Goal: Task Accomplishment & Management: Use online tool/utility

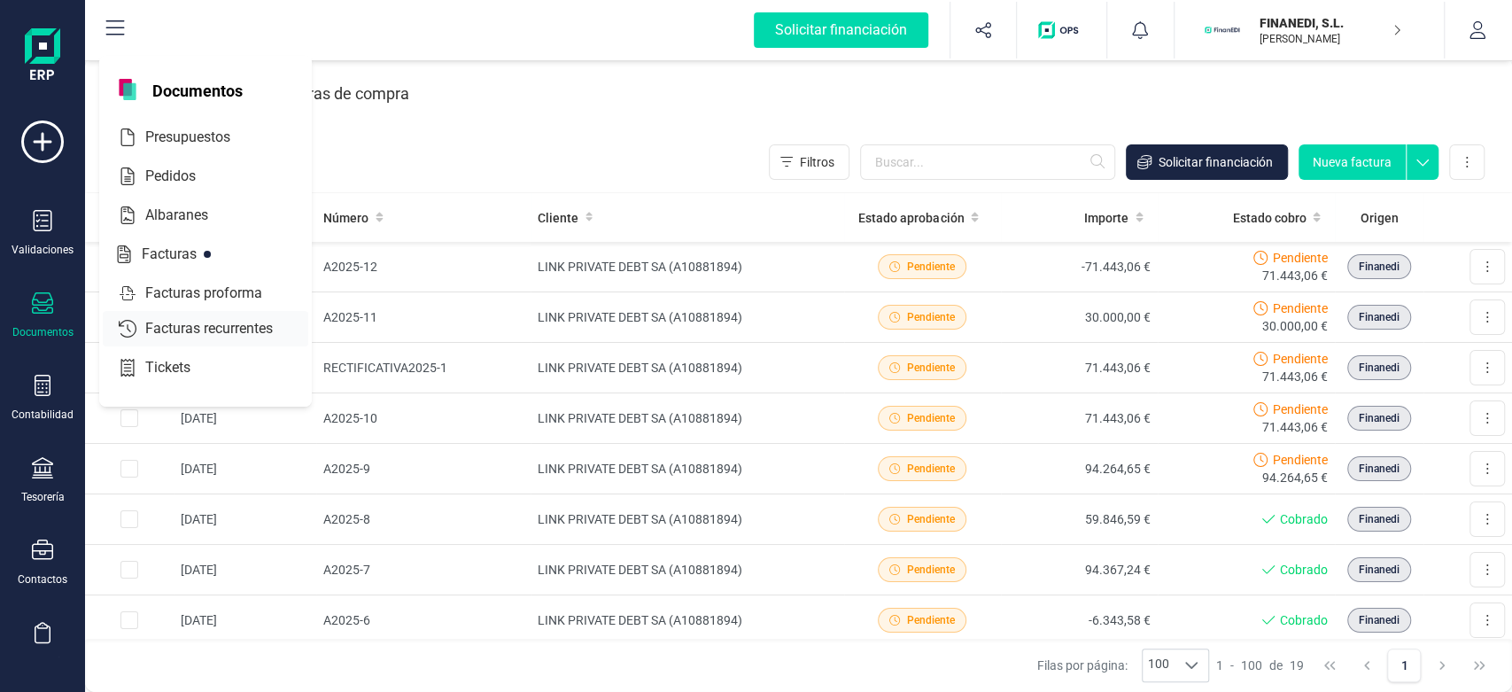
click at [163, 326] on span "Facturas recurrentes" at bounding box center [221, 328] width 166 height 21
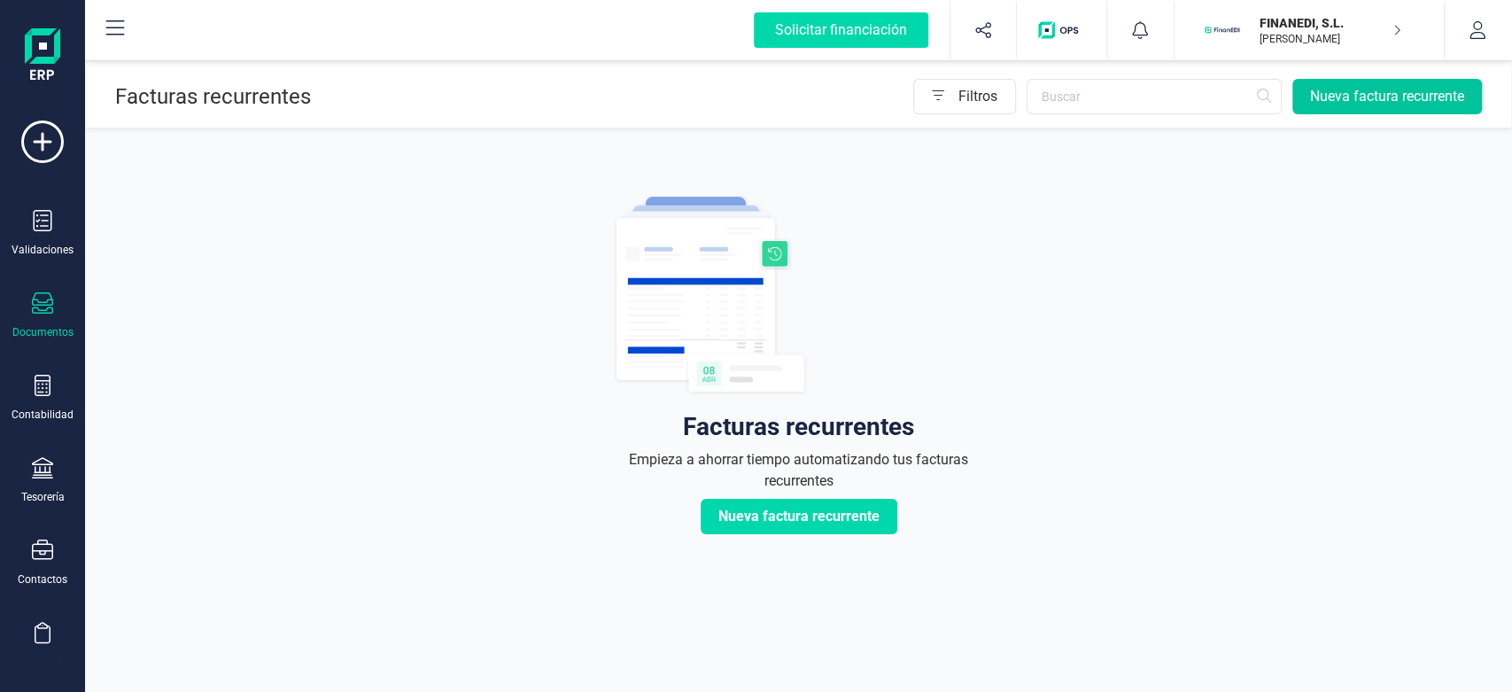
click at [1326, 109] on button "Nueva factura recurrente" at bounding box center [1387, 96] width 190 height 35
click at [982, 22] on icon "button" at bounding box center [983, 30] width 18 height 18
